Goal: Task Accomplishment & Management: Complete application form

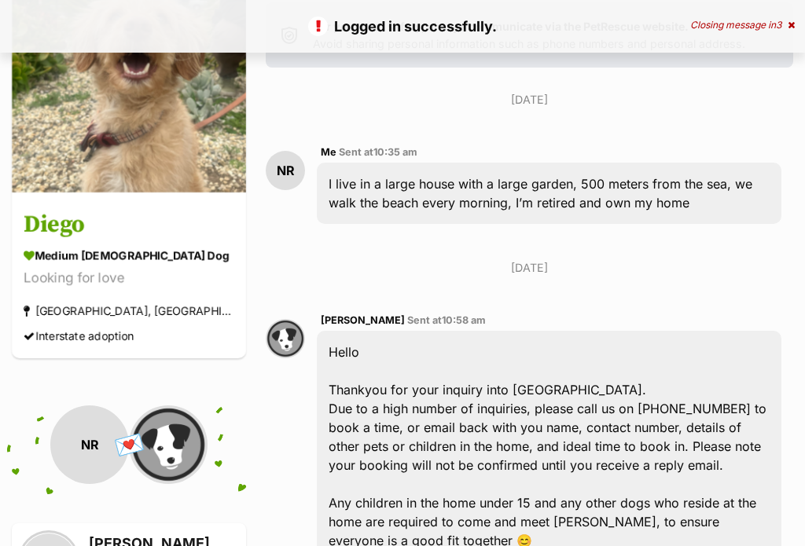
scroll to position [548, 0]
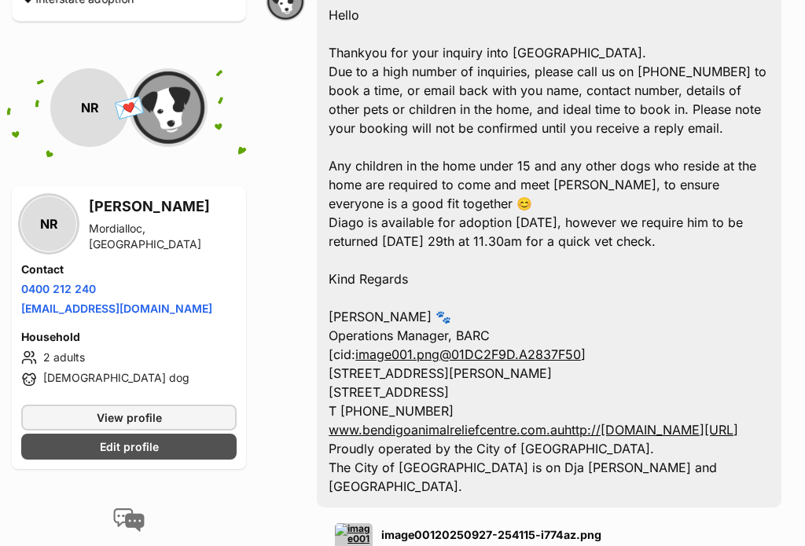
click at [159, 415] on div "NR Nina Reeder Mordialloc, VIC Contact Phone number Phone number 0400 212 240 E…" at bounding box center [129, 327] width 234 height 283
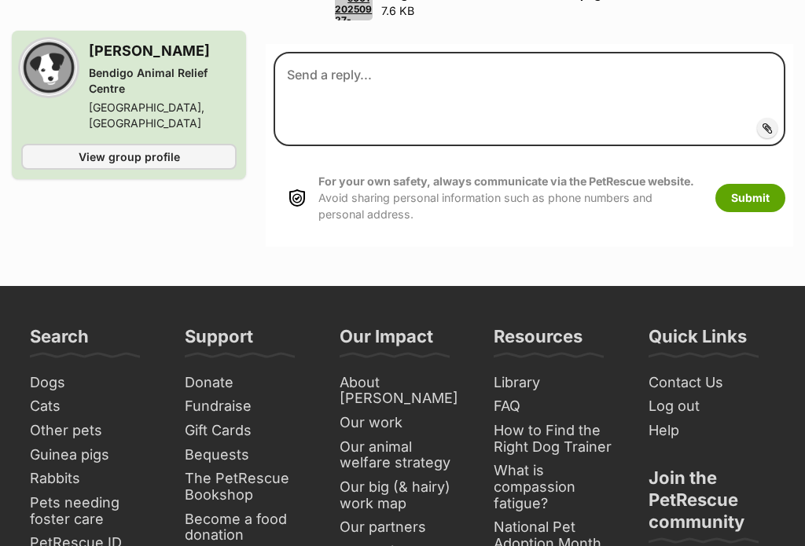
scroll to position [1090, 0]
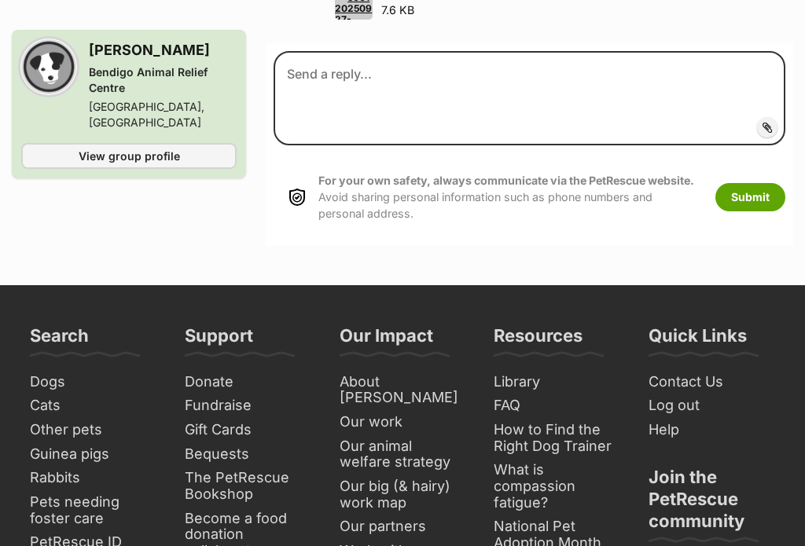
click at [136, 152] on span "View group profile" at bounding box center [129, 156] width 101 height 17
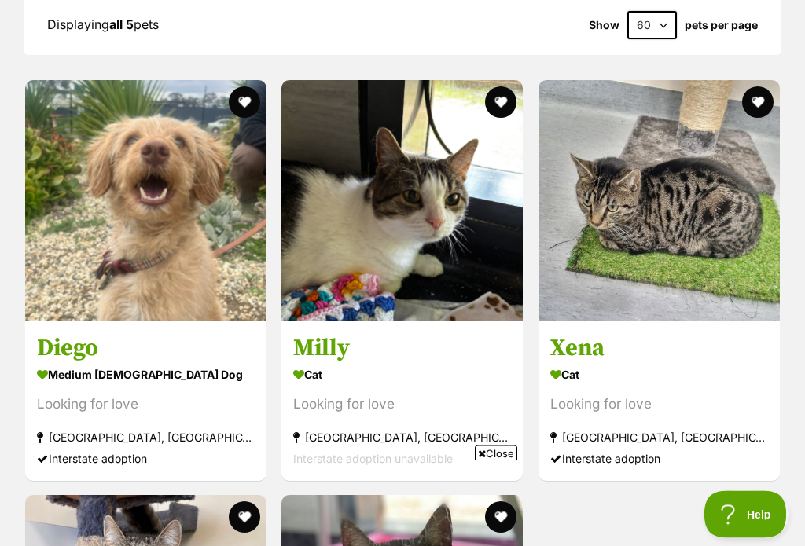
scroll to position [1532, 0]
click at [171, 219] on img at bounding box center [145, 200] width 241 height 241
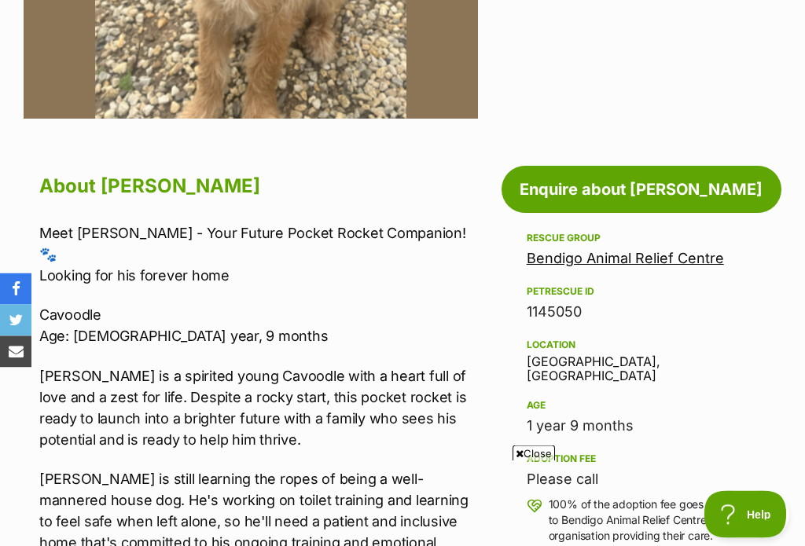
scroll to position [664, 0]
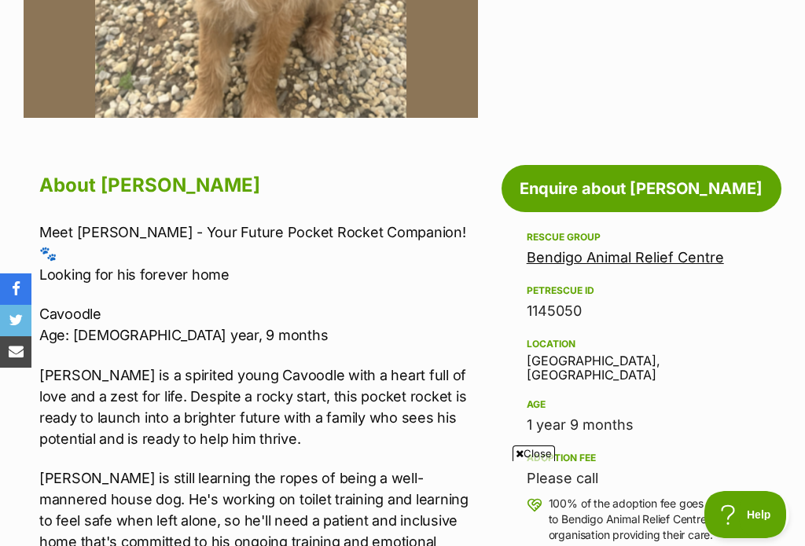
click at [632, 191] on link "Enquire about Diego" at bounding box center [642, 188] width 280 height 47
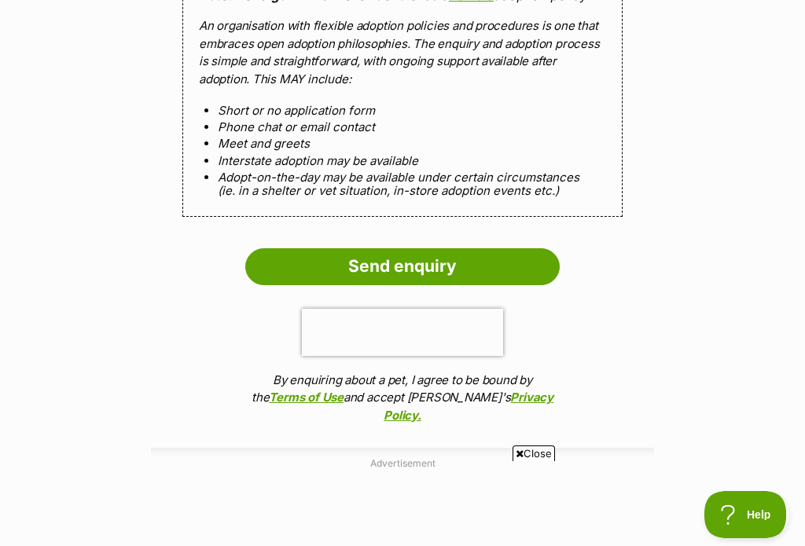
click at [399, 248] on input "Send enquiry" at bounding box center [402, 266] width 314 height 36
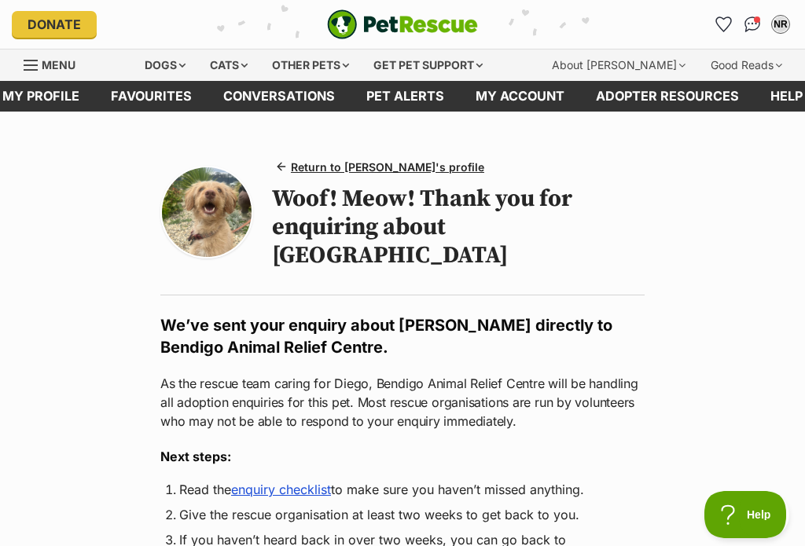
click at [750, 508] on button "Help" at bounding box center [745, 514] width 82 height 47
